Goal: Task Accomplishment & Management: Manage account settings

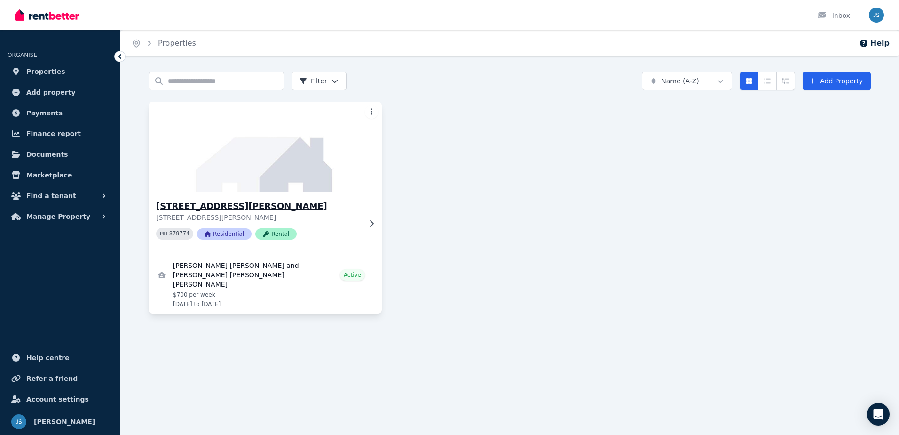
click at [242, 157] on img at bounding box center [265, 146] width 245 height 95
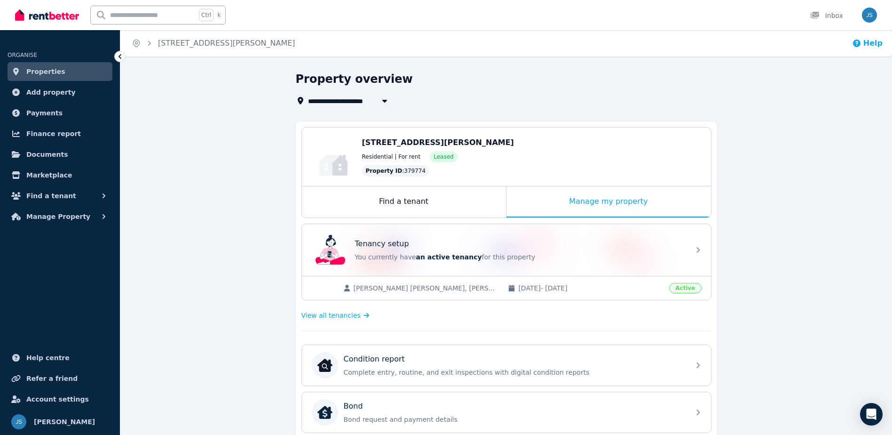
click at [862, 47] on icon "button" at bounding box center [856, 43] width 9 height 9
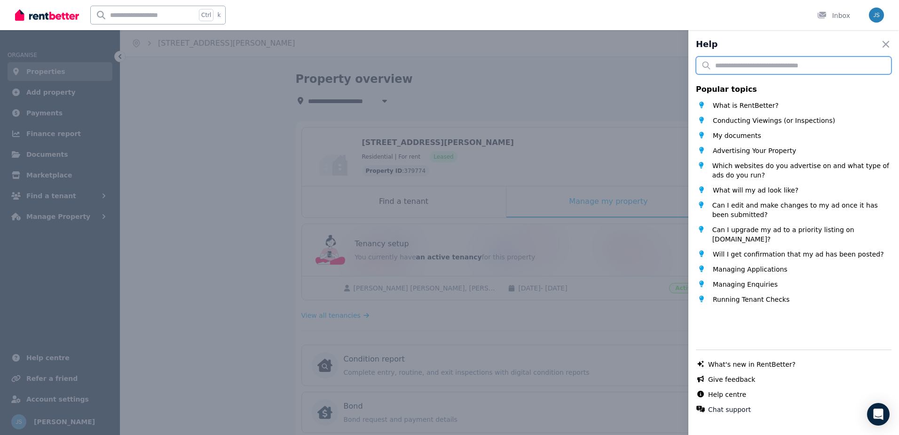
click at [841, 66] on input "text" at bounding box center [794, 65] width 196 height 18
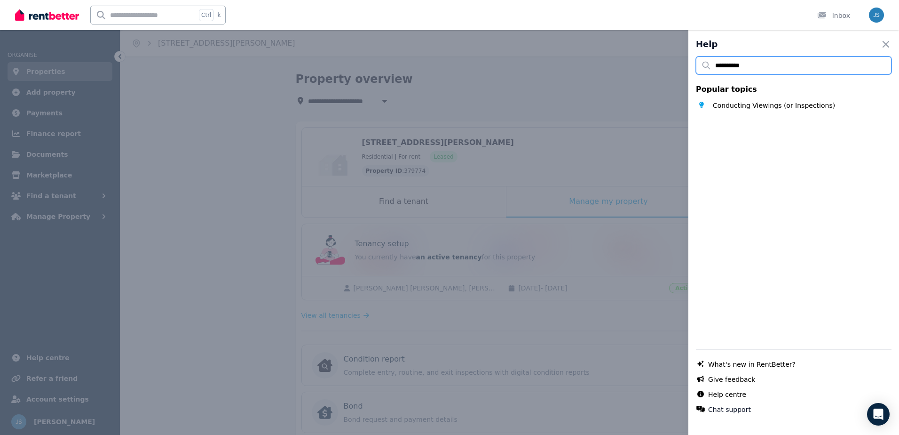
type input "**********"
click at [802, 109] on span "Conducting Viewings (or Inspections)" at bounding box center [774, 105] width 122 height 9
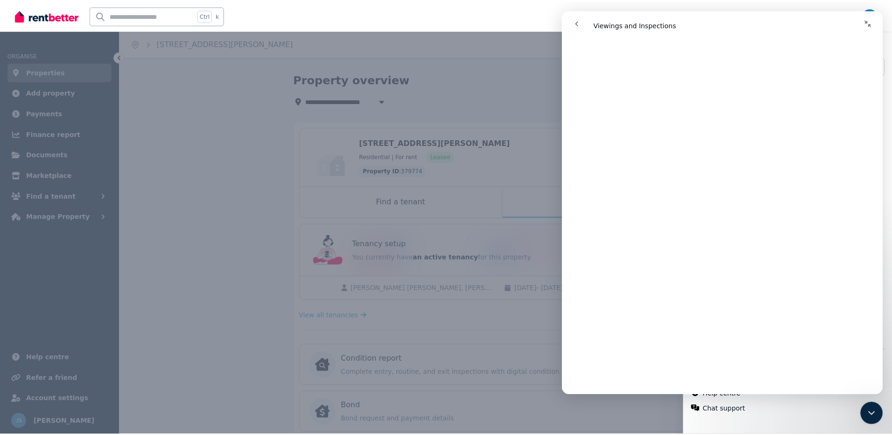
scroll to position [261, 0]
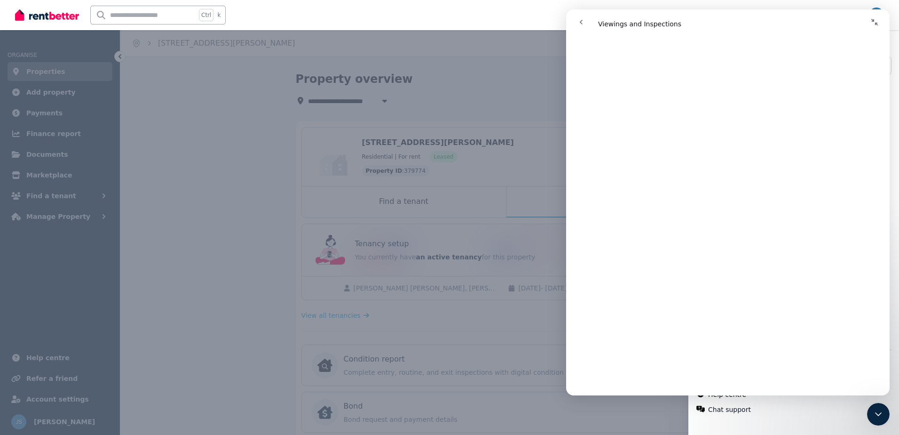
click at [531, 344] on div "**********" at bounding box center [449, 217] width 899 height 435
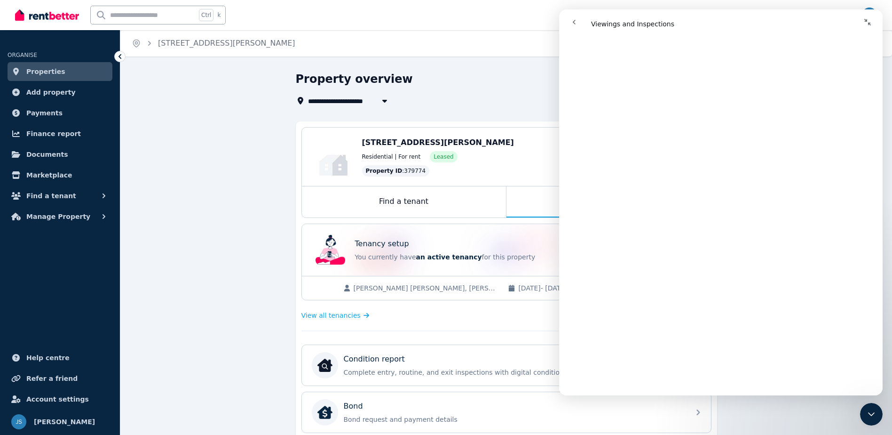
click at [541, 68] on div "**********" at bounding box center [446, 217] width 892 height 435
click at [577, 18] on button "go back" at bounding box center [574, 22] width 18 height 18
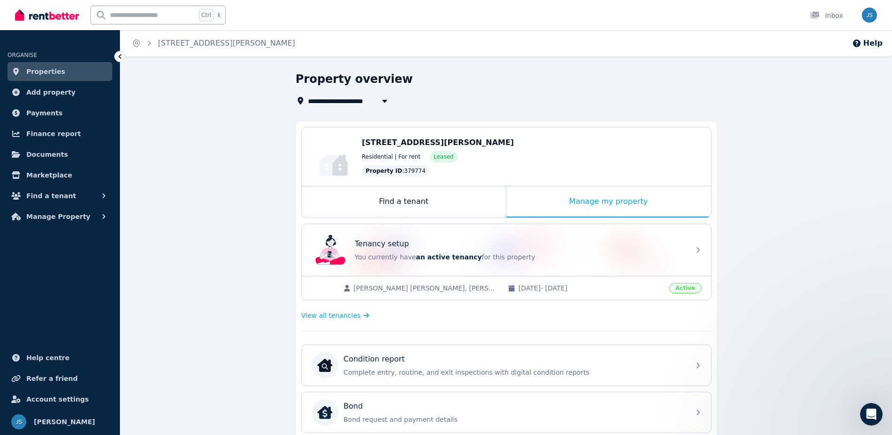
scroll to position [0, 0]
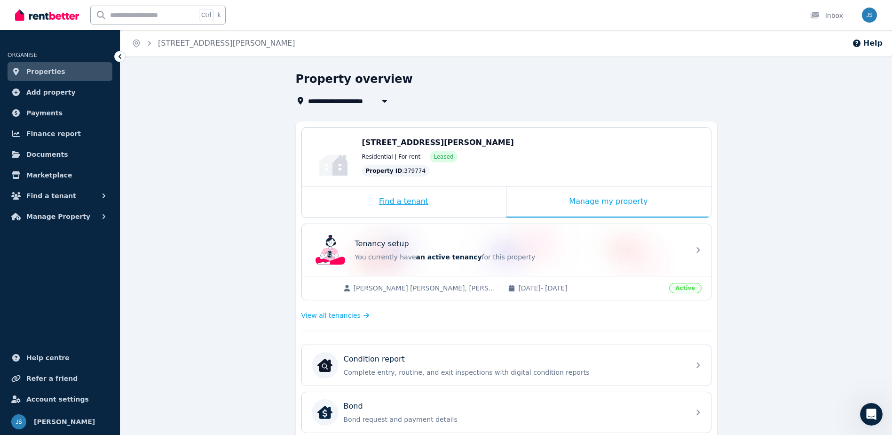
click at [453, 214] on div "Find a tenant" at bounding box center [404, 201] width 204 height 31
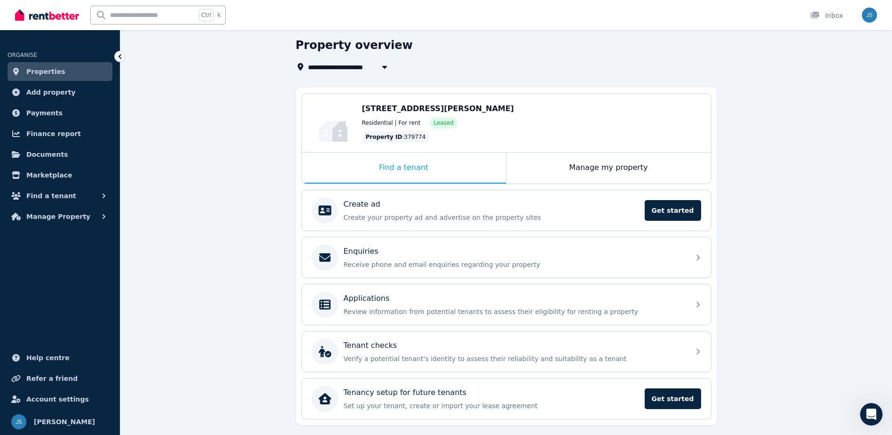
scroll to position [13, 0]
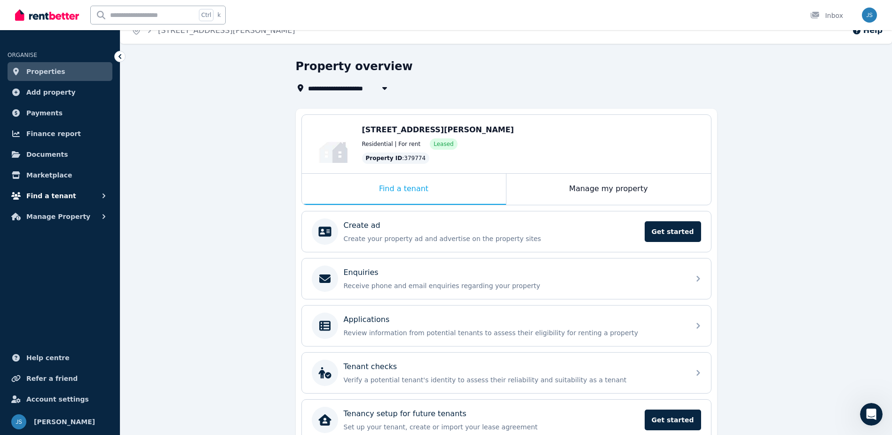
click at [111, 195] on button "Find a tenant" at bounding box center [60, 195] width 105 height 19
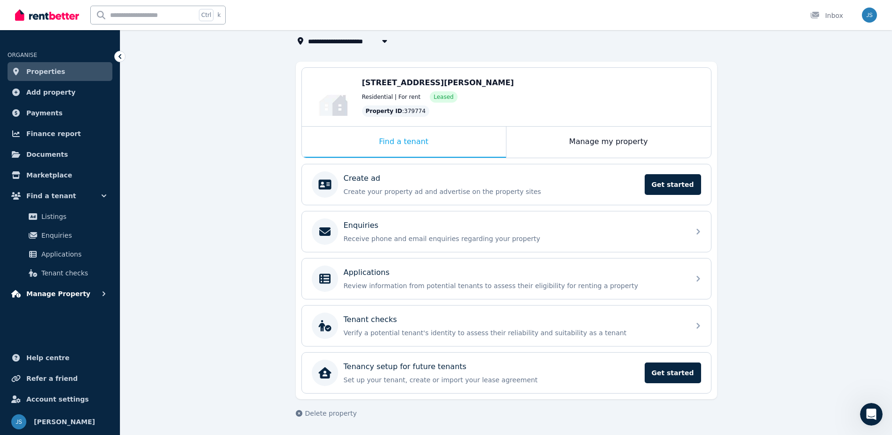
click at [107, 286] on button "Manage Property" at bounding box center [60, 293] width 105 height 19
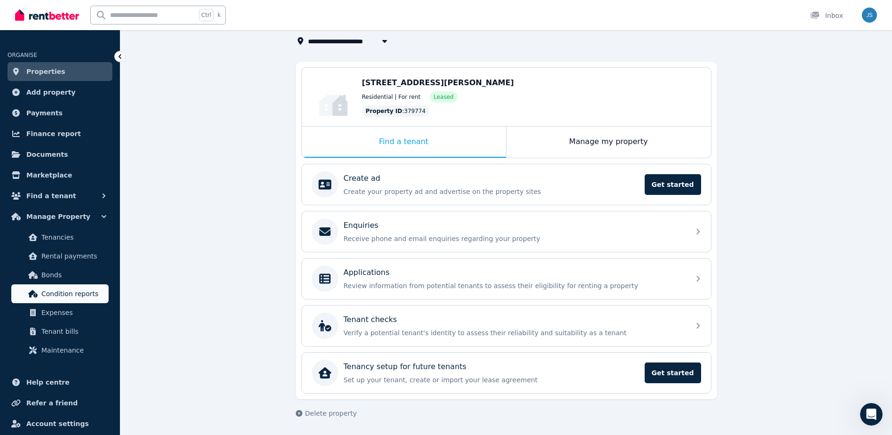
click at [107, 286] on link "Condition reports" at bounding box center [59, 293] width 97 height 19
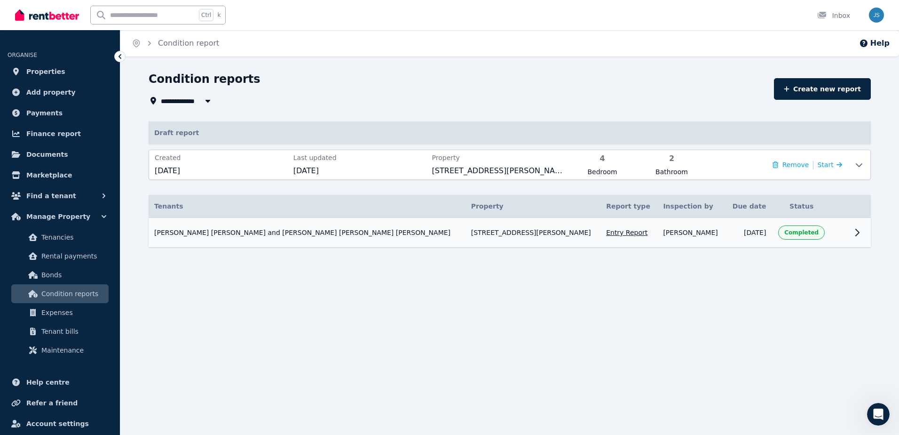
click at [858, 236] on icon at bounding box center [857, 232] width 11 height 11
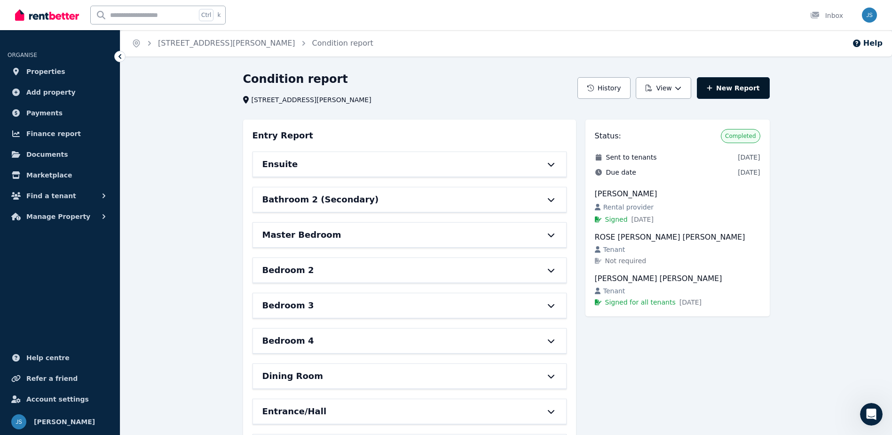
click at [754, 91] on link "New Report" at bounding box center [733, 88] width 73 height 22
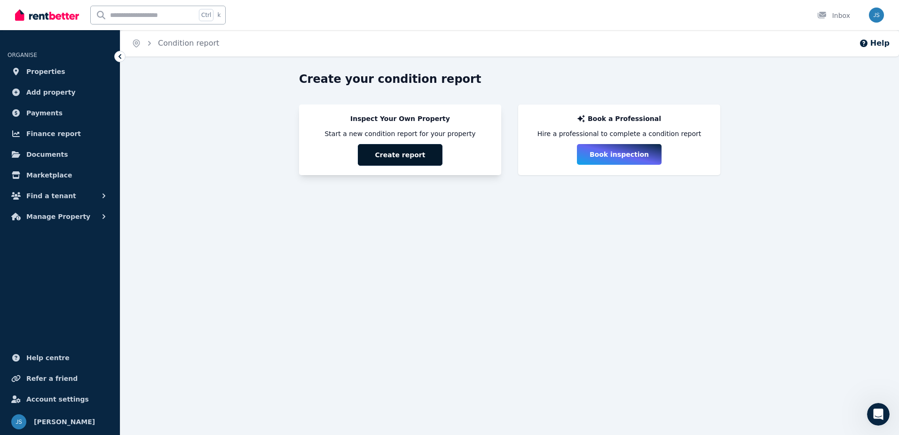
click at [397, 153] on button "Create report" at bounding box center [400, 155] width 85 height 22
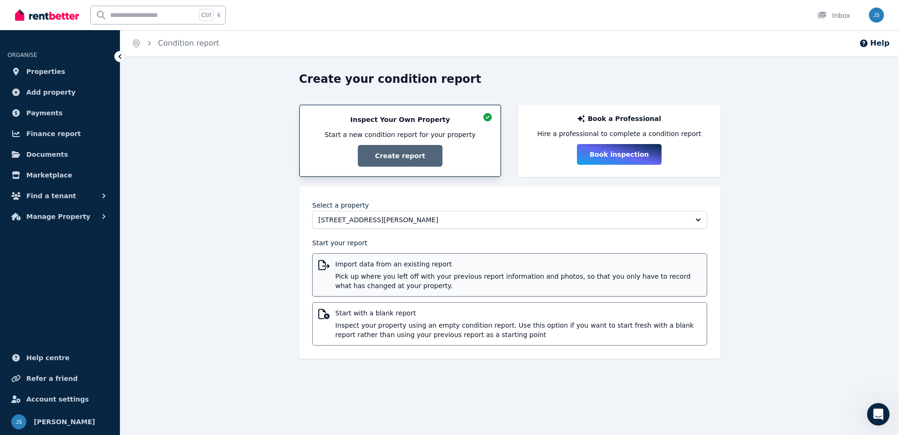
click at [429, 276] on span "Pick up where you left off with your previous report information and photos, so…" at bounding box center [518, 280] width 366 height 19
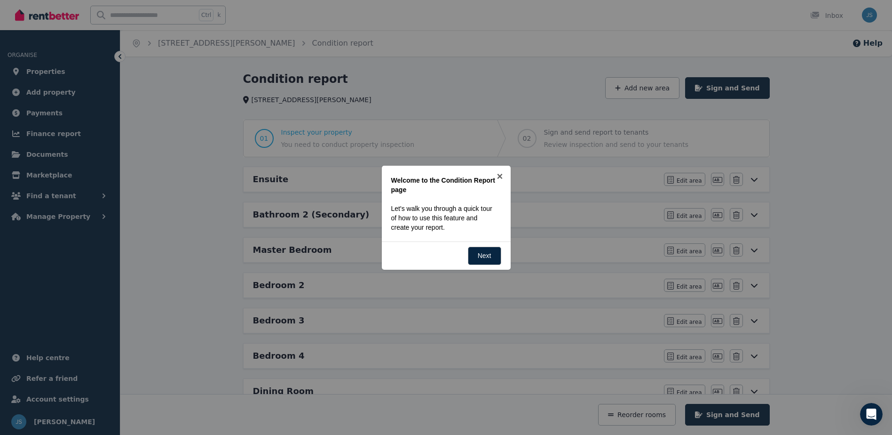
click at [465, 251] on div "Back Next" at bounding box center [446, 255] width 129 height 28
click at [475, 253] on link "Next" at bounding box center [484, 255] width 33 height 18
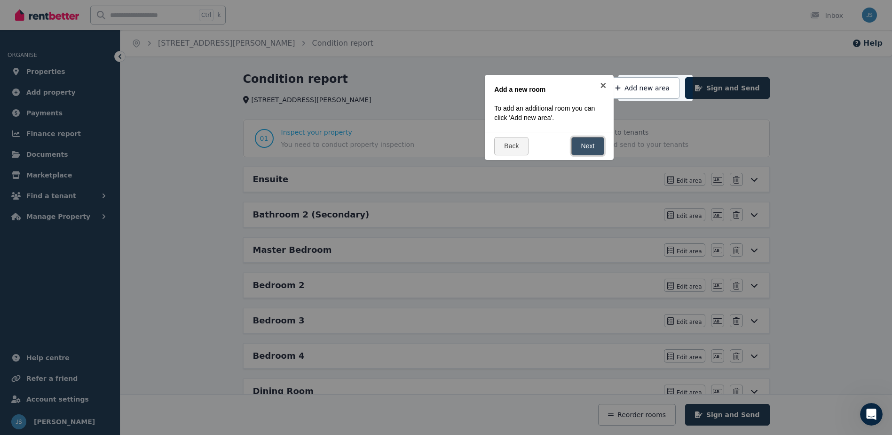
click at [589, 146] on link "Next" at bounding box center [587, 146] width 33 height 18
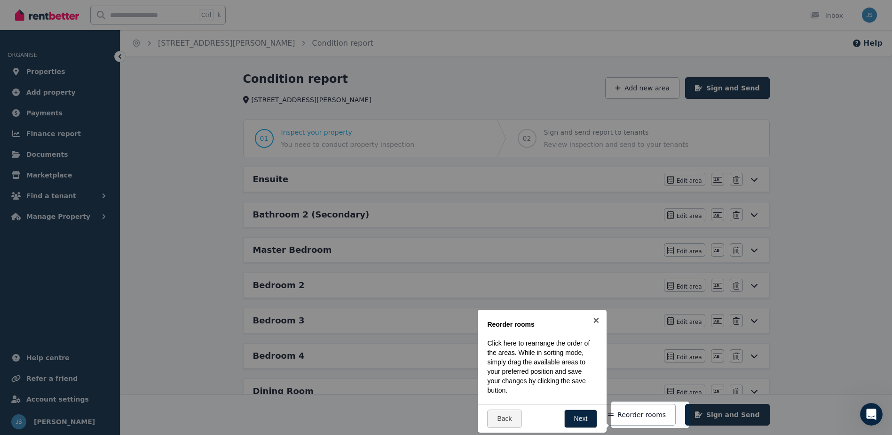
scroll to position [211, 0]
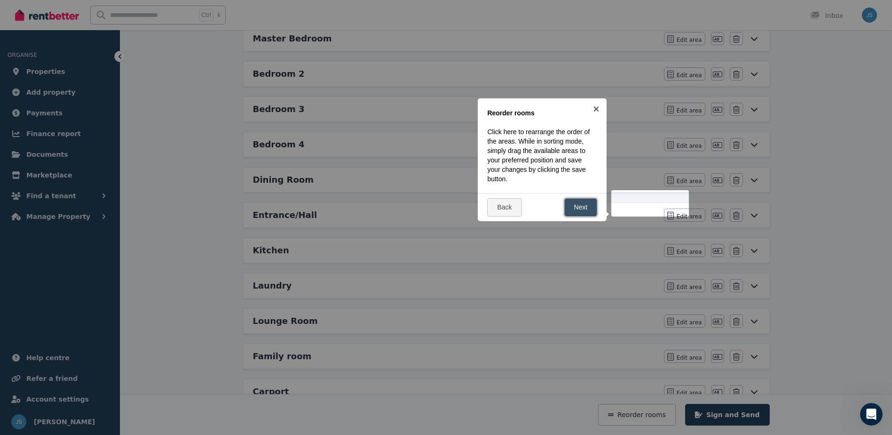
click at [581, 204] on link "Next" at bounding box center [580, 207] width 33 height 18
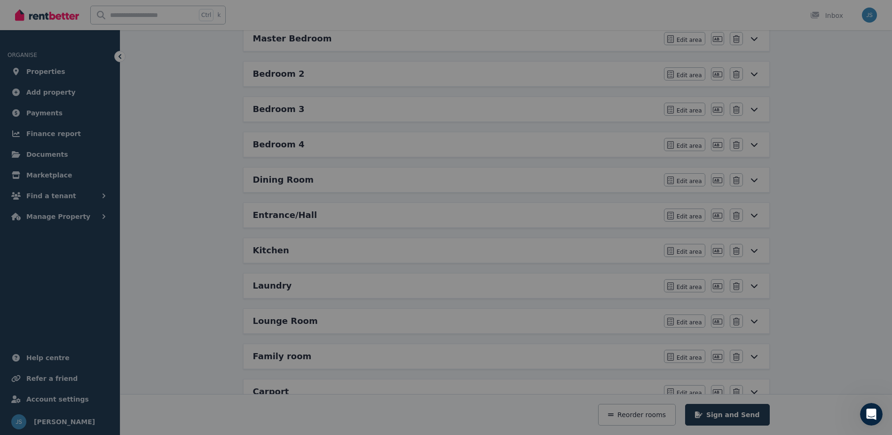
scroll to position [0, 0]
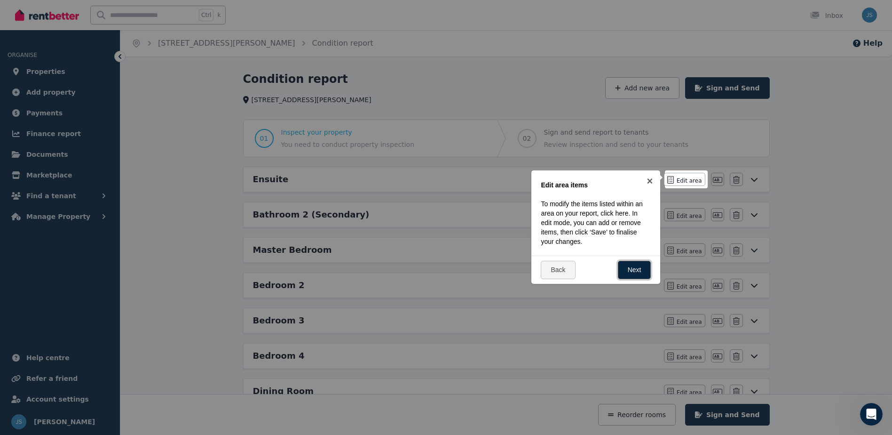
click at [638, 269] on link "Next" at bounding box center [634, 270] width 33 height 18
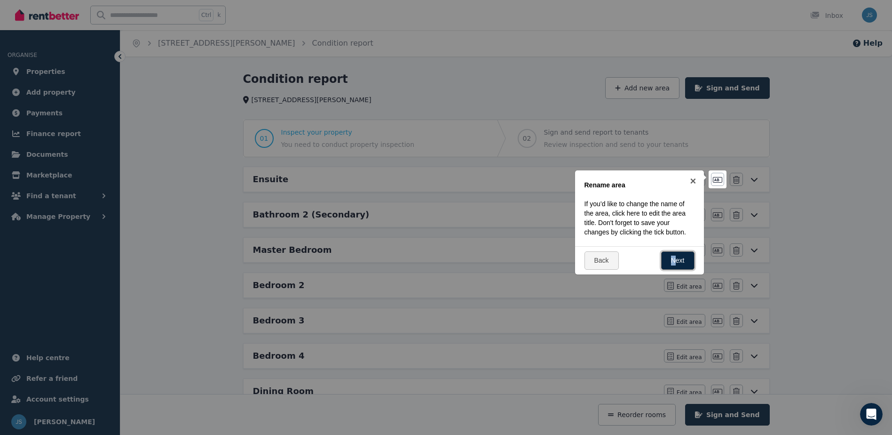
click at [676, 254] on link "Next" at bounding box center [677, 260] width 33 height 18
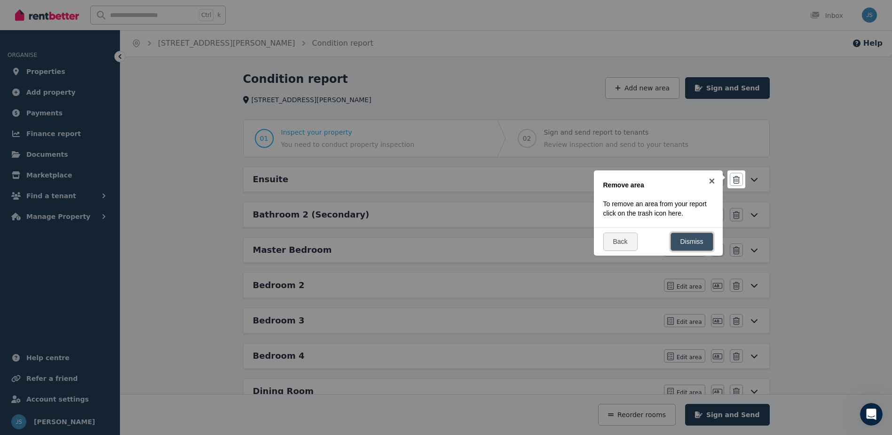
click at [710, 244] on link "Dismiss" at bounding box center [692, 241] width 43 height 18
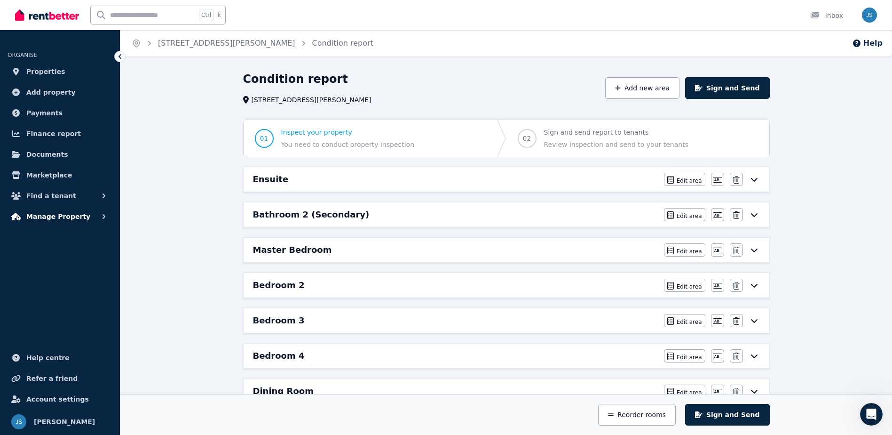
click at [74, 216] on span "Manage Property" at bounding box center [58, 216] width 64 height 11
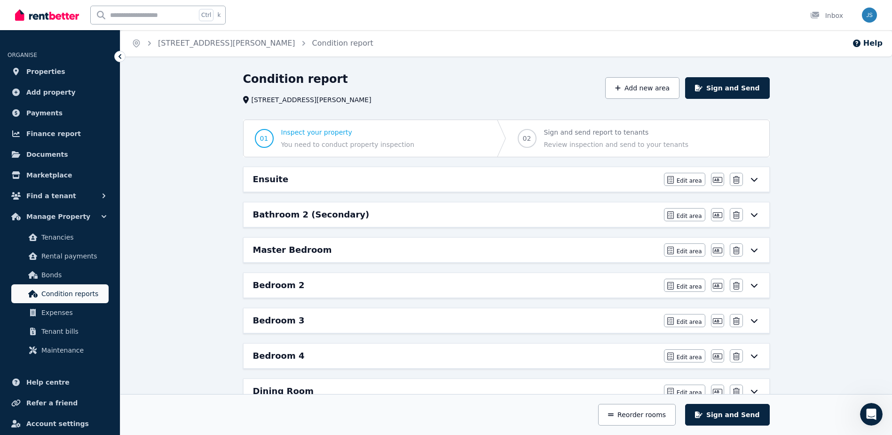
click at [67, 300] on link "Condition reports" at bounding box center [59, 293] width 97 height 19
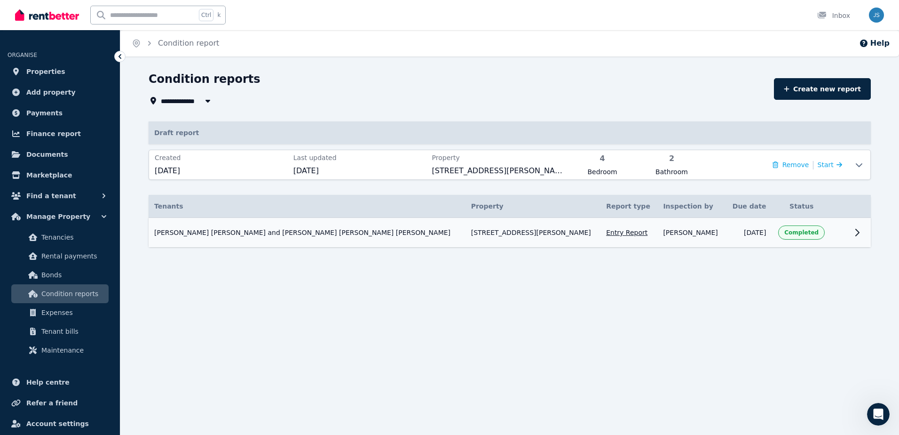
click at [862, 234] on icon at bounding box center [857, 232] width 11 height 11
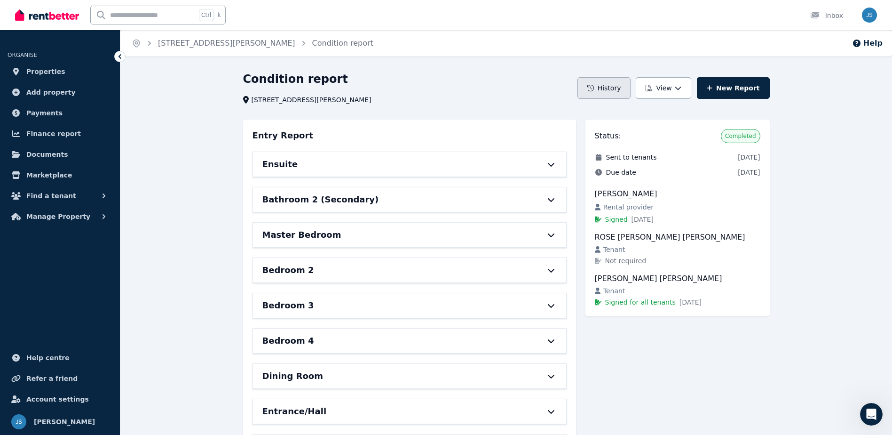
click at [618, 88] on button "History" at bounding box center [604, 88] width 54 height 22
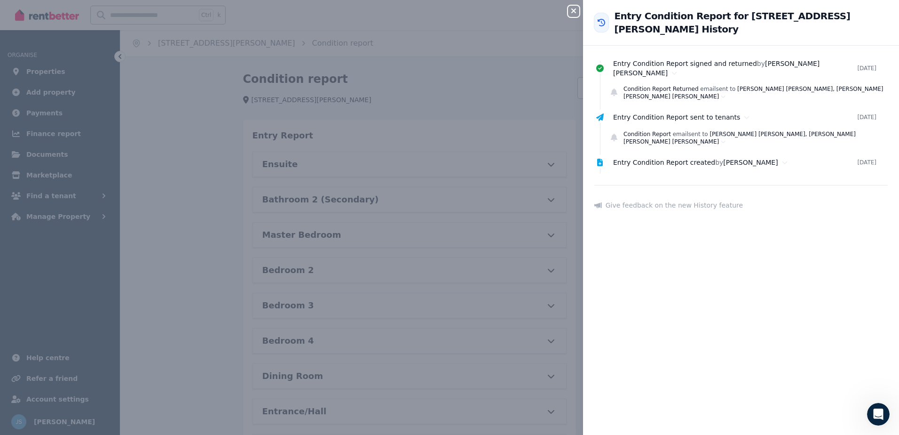
click at [529, 129] on div "Close panel Back to Entry Condition Report for 6 [PERSON_NAME] Ct, Huntingdale …" at bounding box center [449, 217] width 899 height 435
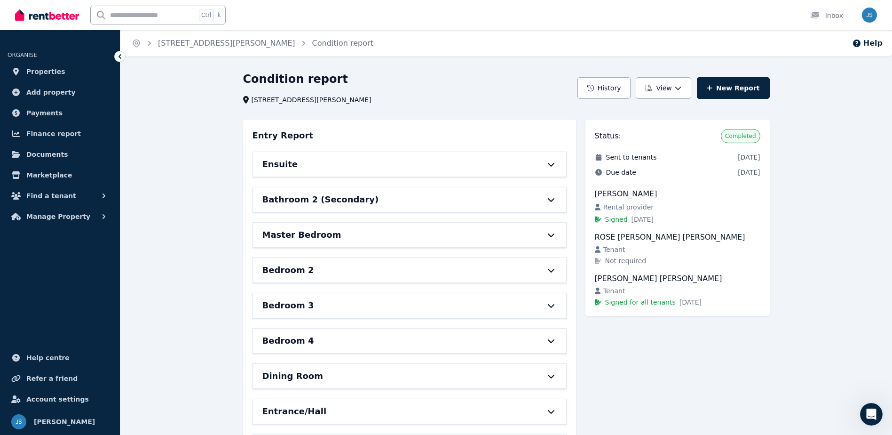
click at [546, 166] on icon at bounding box center [551, 164] width 11 height 8
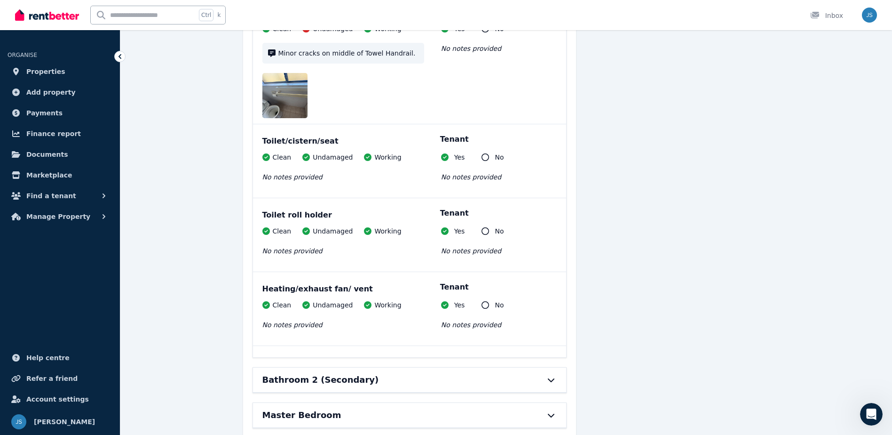
scroll to position [1505, 0]
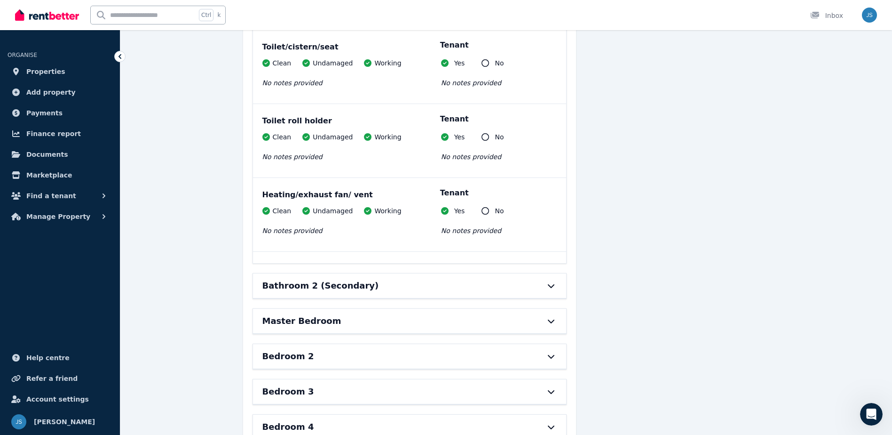
click at [553, 273] on div "Bathroom 2 (Secondary)" at bounding box center [409, 285] width 313 height 24
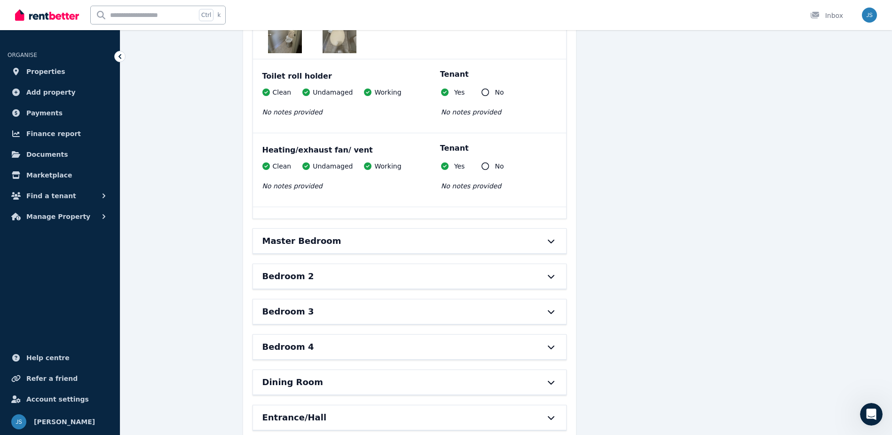
scroll to position [3057, 0]
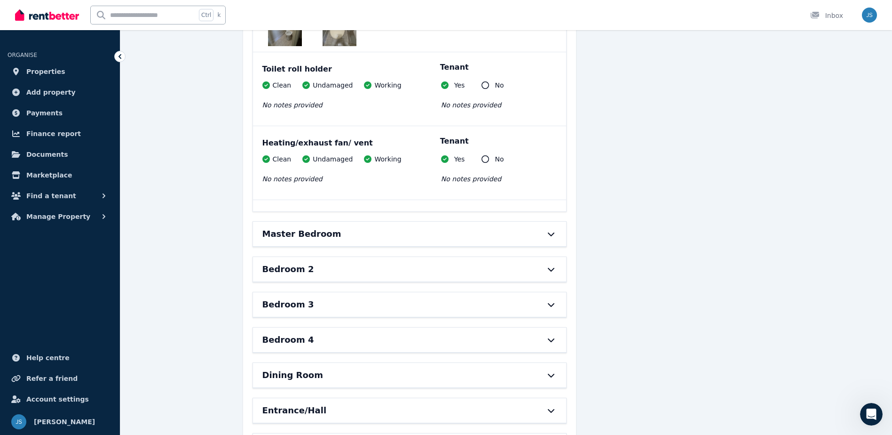
click at [555, 230] on icon at bounding box center [551, 234] width 11 height 8
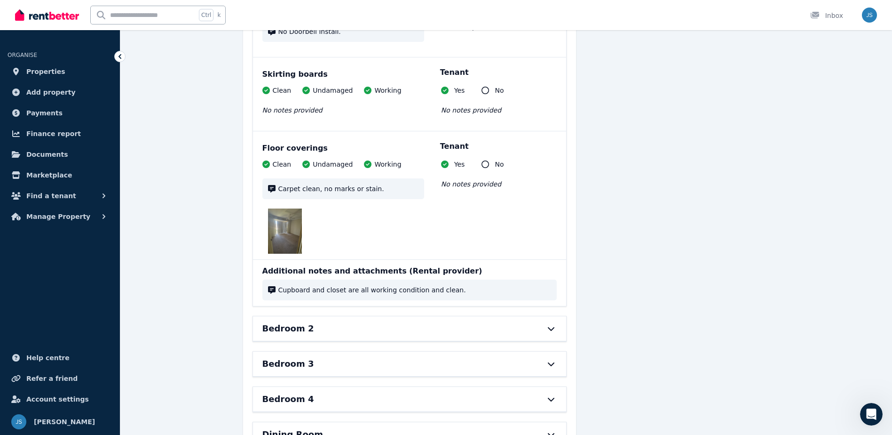
scroll to position [4044, 0]
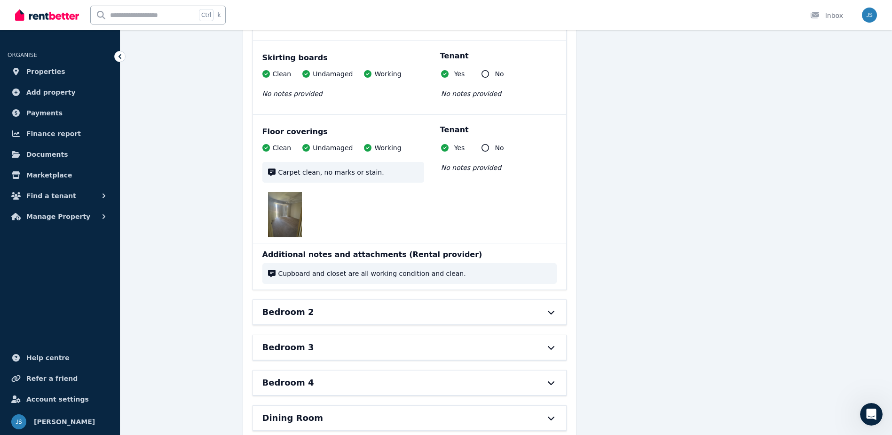
click at [557, 300] on div "Bedroom 2" at bounding box center [409, 312] width 313 height 24
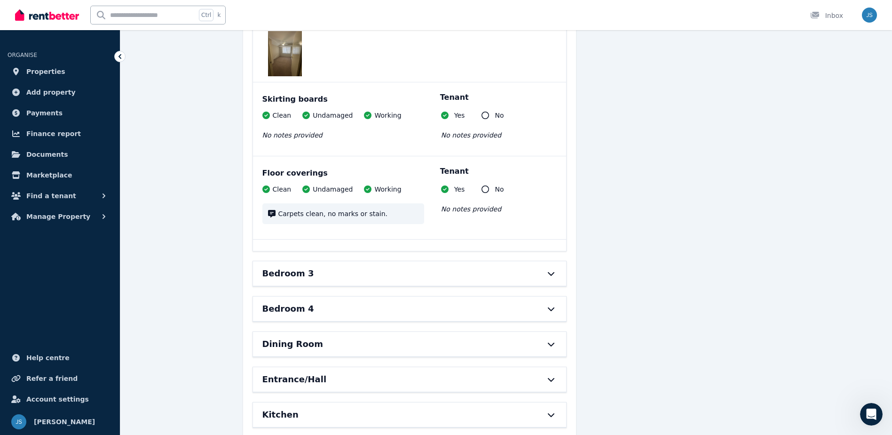
scroll to position [5032, 0]
click at [554, 260] on div "Bedroom 3" at bounding box center [409, 272] width 313 height 24
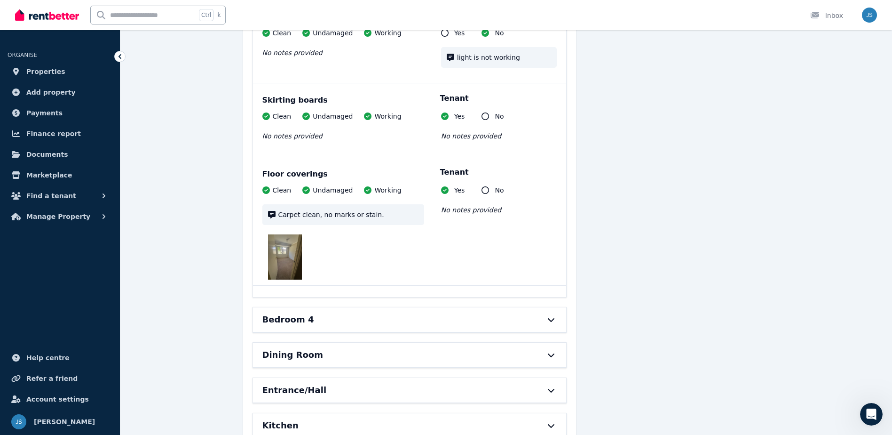
scroll to position [5987, 0]
click at [537, 316] on div at bounding box center [546, 320] width 21 height 8
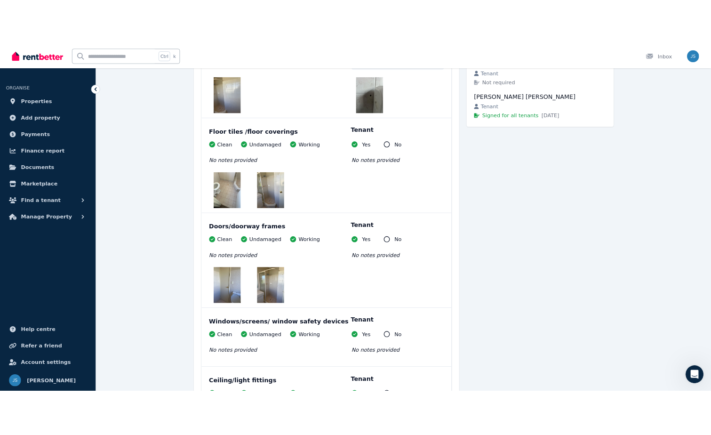
scroll to position [0, 0]
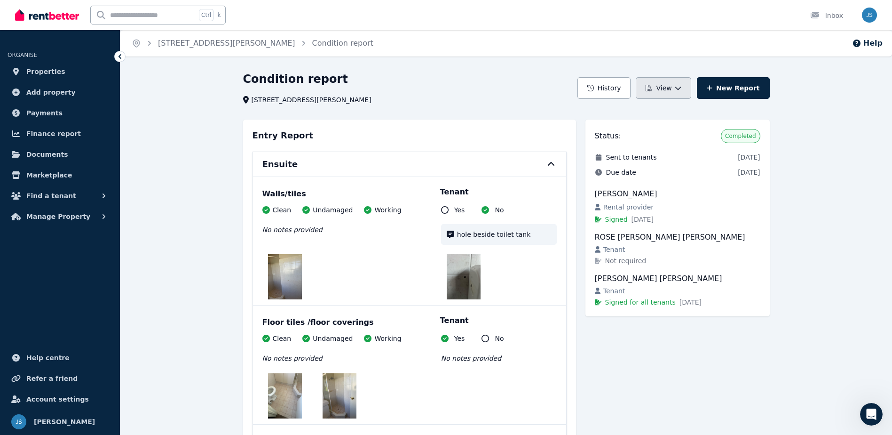
click at [681, 85] on icon "button" at bounding box center [678, 88] width 7 height 7
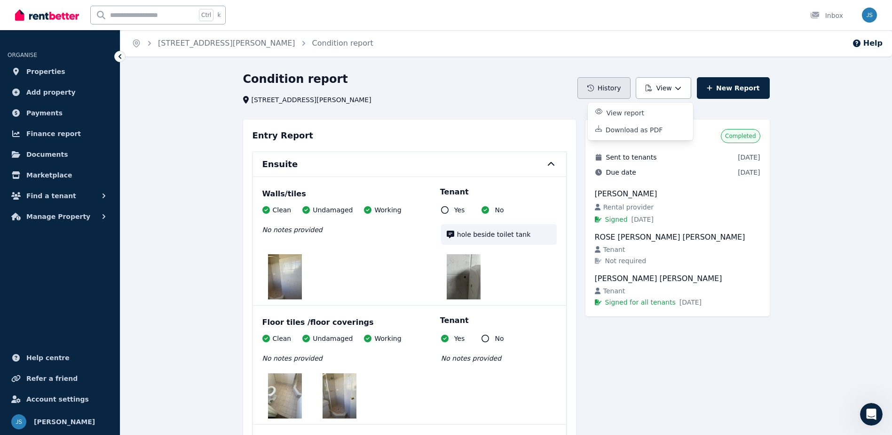
click at [631, 80] on button "History" at bounding box center [604, 88] width 54 height 22
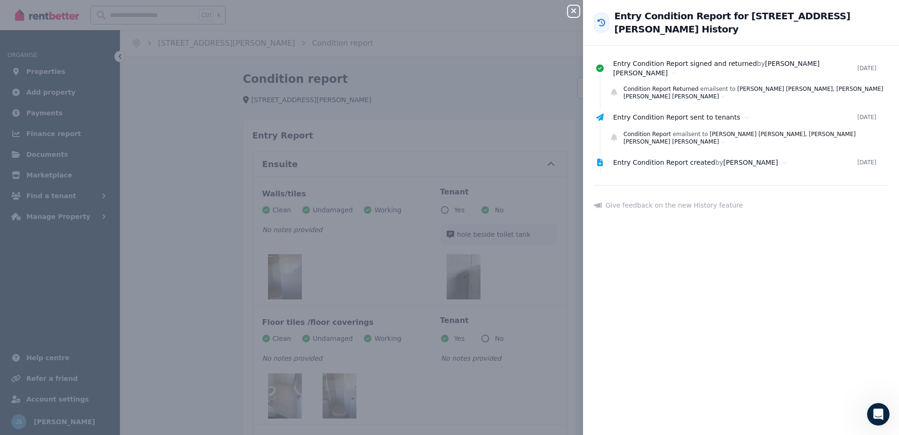
click at [510, 106] on div "Close panel Back to Entry Condition Report for 6 [PERSON_NAME] Ct, Huntingdale …" at bounding box center [449, 217] width 899 height 435
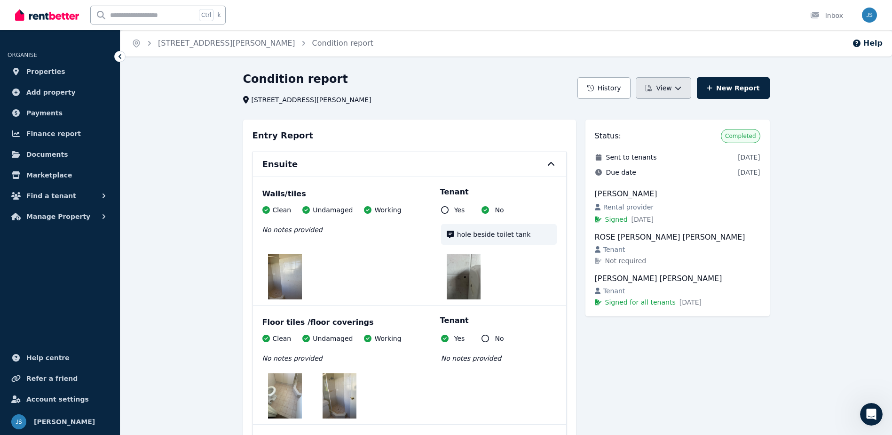
click at [668, 89] on button "View" at bounding box center [663, 88] width 55 height 22
click at [666, 128] on p "Download as PDF" at bounding box center [638, 129] width 65 height 9
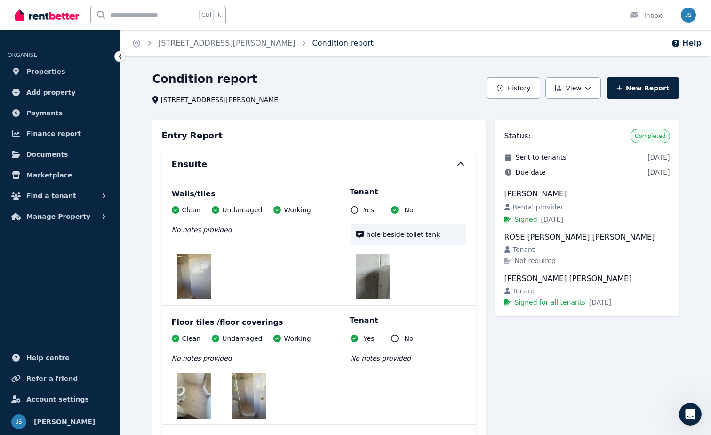
click at [312, 40] on link "Condition report" at bounding box center [342, 43] width 61 height 9
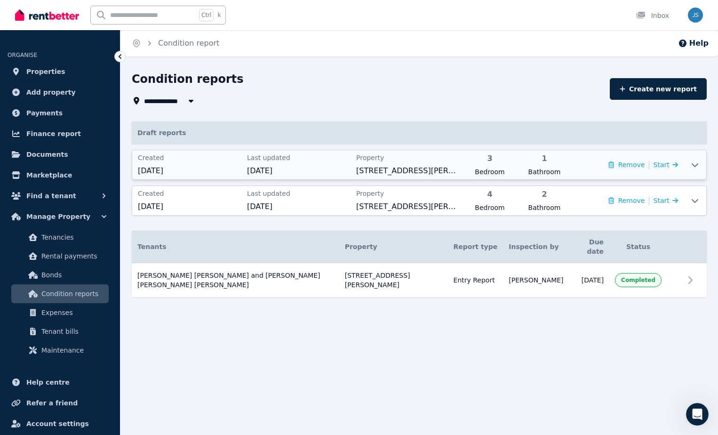
click at [568, 167] on span "Bathroom" at bounding box center [544, 171] width 49 height 9
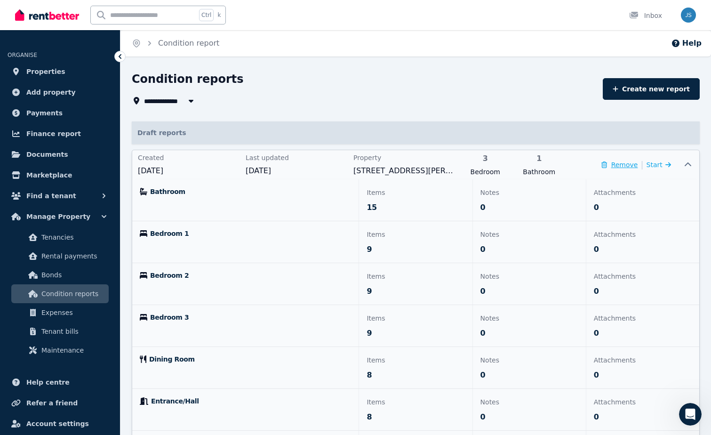
click at [622, 166] on button "Remove" at bounding box center [619, 164] width 36 height 9
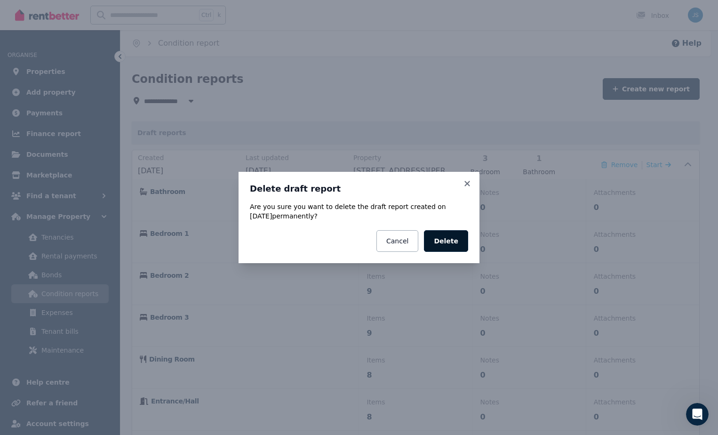
click at [457, 243] on button "Delete" at bounding box center [446, 241] width 44 height 22
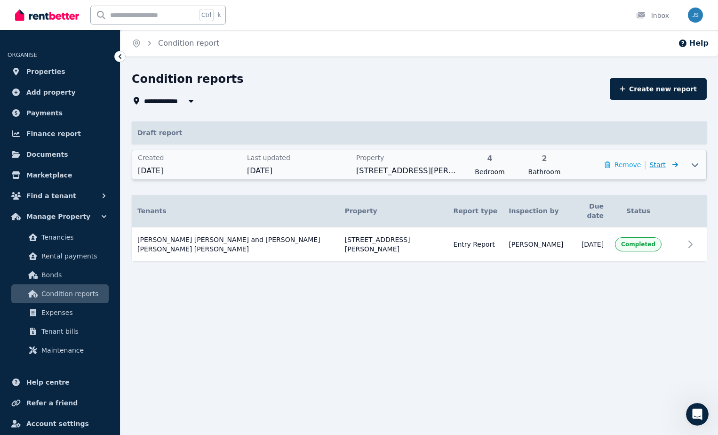
click at [665, 166] on span "Start" at bounding box center [663, 164] width 28 height 11
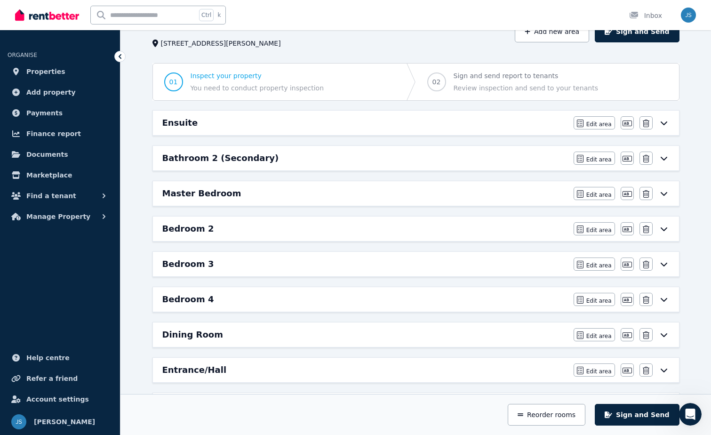
scroll to position [39, 0]
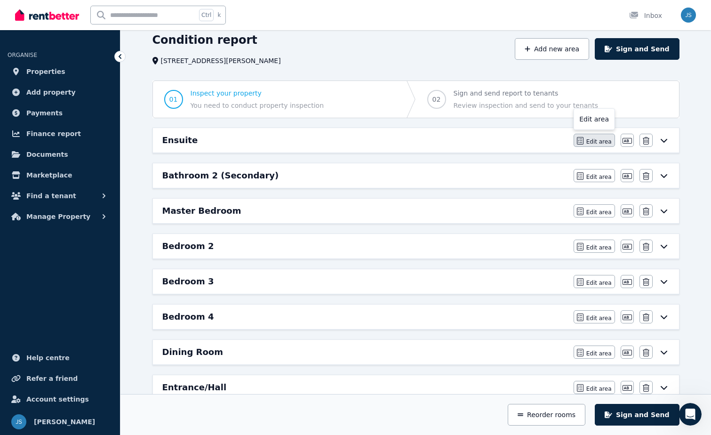
click at [597, 143] on span "Edit area" at bounding box center [598, 142] width 25 height 8
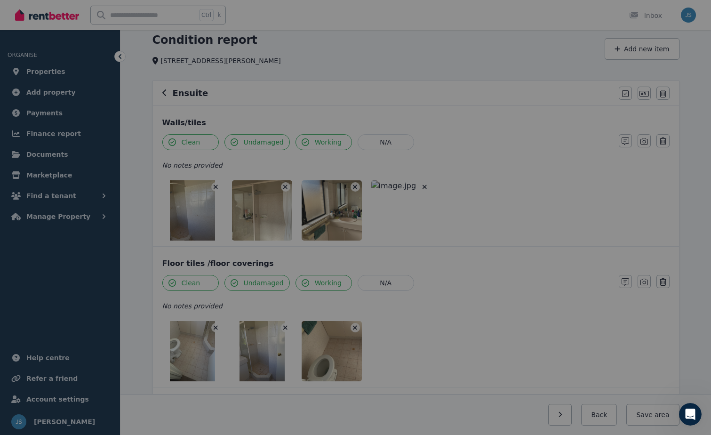
scroll to position [0, 0]
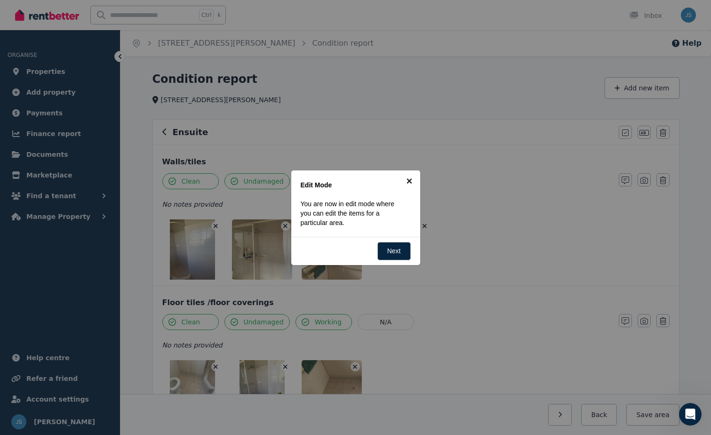
click at [414, 182] on link "×" at bounding box center [409, 180] width 21 height 21
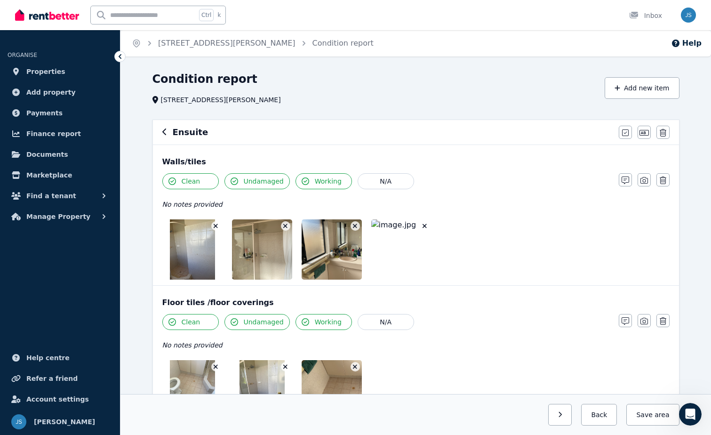
click at [163, 135] on icon "button" at bounding box center [164, 132] width 5 height 8
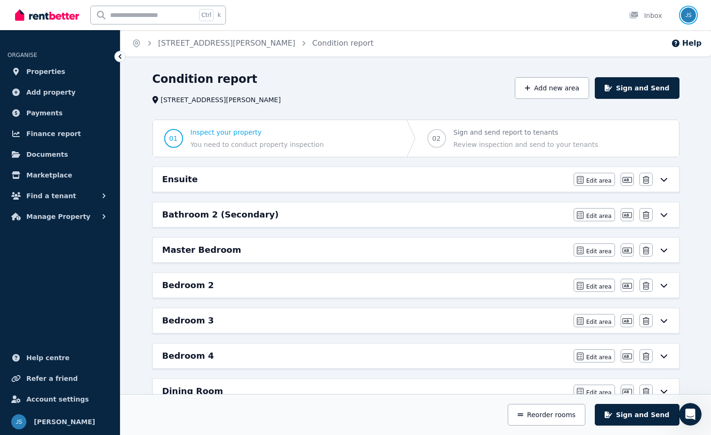
click at [694, 15] on img "button" at bounding box center [687, 15] width 15 height 15
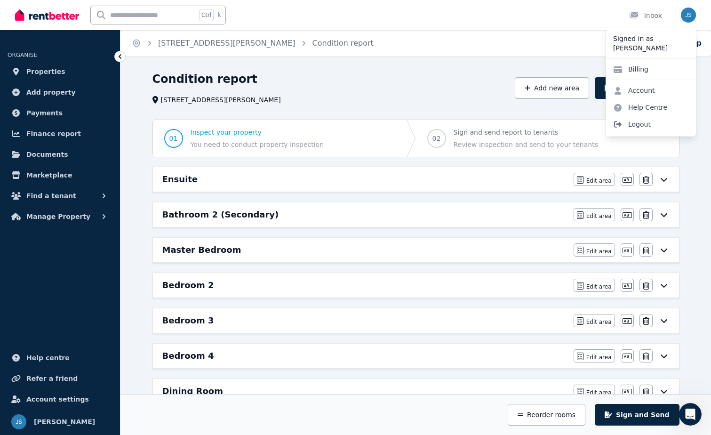
click at [662, 124] on span "Logout" at bounding box center [650, 124] width 90 height 17
